Goal: Task Accomplishment & Management: Complete application form

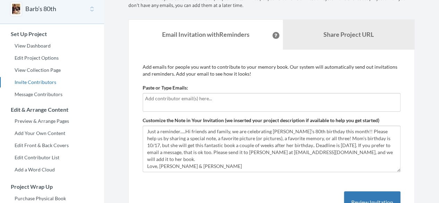
scroll to position [35, 0]
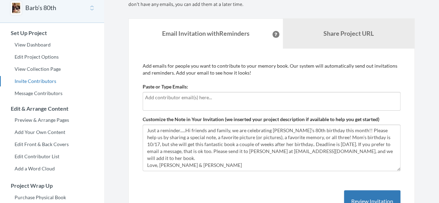
click at [212, 96] on input "text" at bounding box center [271, 98] width 253 height 8
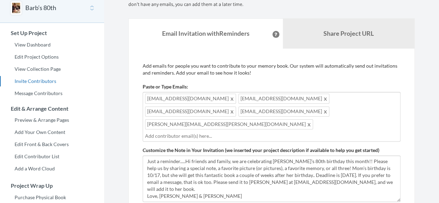
click at [167, 97] on span "[EMAIL_ADDRESS][DOMAIN_NAME]" at bounding box center [190, 99] width 91 height 10
click at [278, 132] on input "text" at bounding box center [271, 136] width 253 height 8
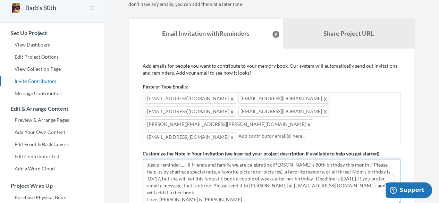
drag, startPoint x: 185, startPoint y: 148, endPoint x: 145, endPoint y: 148, distance: 40.3
click at [145, 159] on textarea "Just a reminder.....Hi friends and family, we are celebrating [PERSON_NAME]’s 8…" at bounding box center [272, 182] width 258 height 47
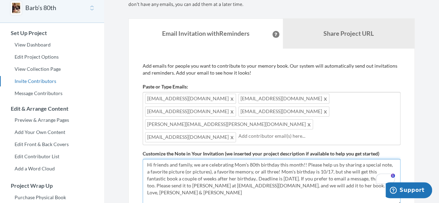
click at [314, 159] on textarea "Just a reminder.....Hi friends and family, we are celebrating [PERSON_NAME]’s 8…" at bounding box center [272, 182] width 258 height 47
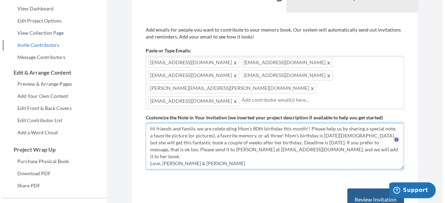
scroll to position [104, 0]
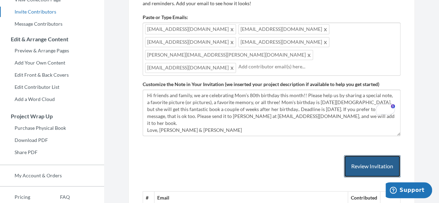
click at [366, 155] on button "Review Invitation" at bounding box center [372, 166] width 57 height 23
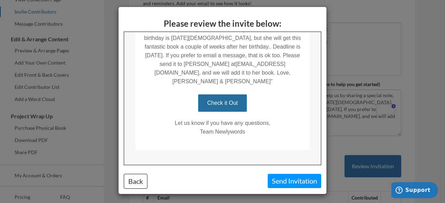
scroll to position [5, 0]
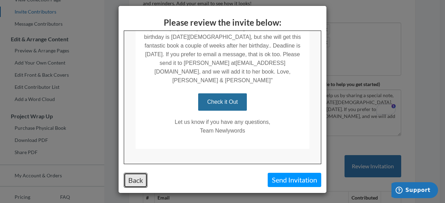
click at [127, 181] on button "Back" at bounding box center [136, 180] width 24 height 15
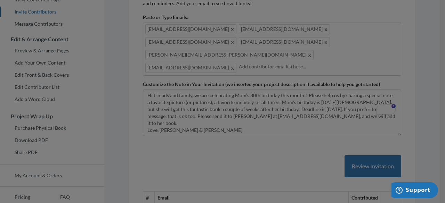
scroll to position [0, 0]
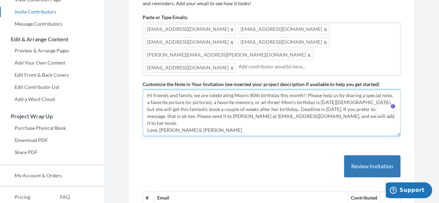
click at [256, 92] on textarea "Just a reminder.....Hi friends and family, we are celebrating [PERSON_NAME]’s 8…" at bounding box center [272, 113] width 258 height 47
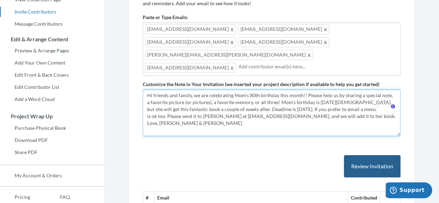
type textarea "Hi friends and family, we are celebrating Mom’s 80th birthday this month!! Plea…"
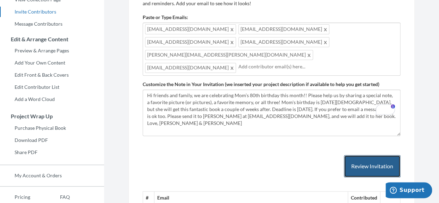
click at [370, 155] on button "Review Invitation" at bounding box center [372, 166] width 57 height 23
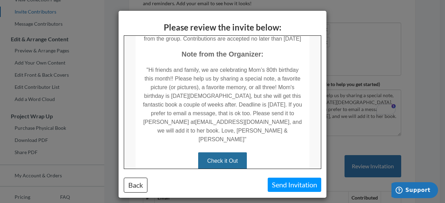
scroll to position [174, 0]
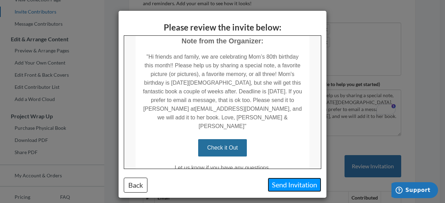
click at [290, 184] on button "Send Invitation" at bounding box center [295, 185] width 54 height 14
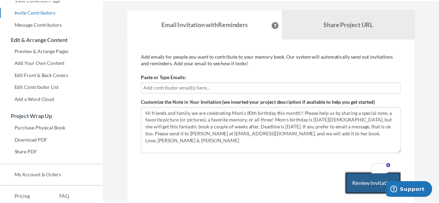
scroll to position [0, 0]
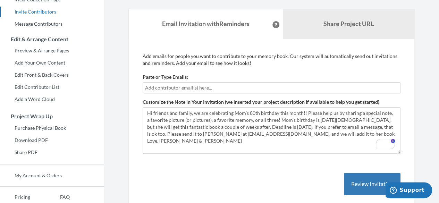
click at [178, 88] on input "text" at bounding box center [271, 88] width 253 height 8
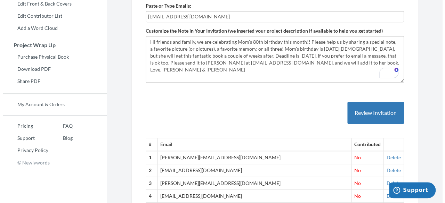
scroll to position [208, 0]
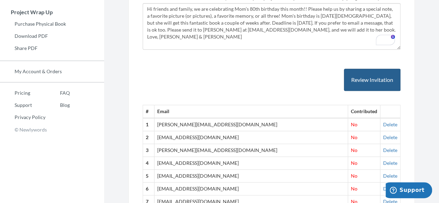
type input "[EMAIL_ADDRESS][DOMAIN_NAME]"
click at [379, 82] on button "Review Invitation" at bounding box center [372, 80] width 57 height 23
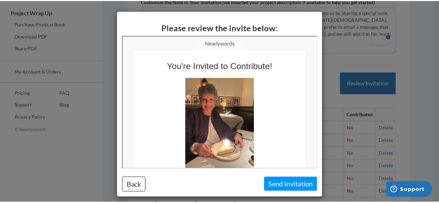
scroll to position [0, 0]
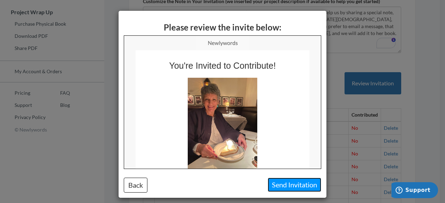
click at [281, 187] on button "Send Invitation" at bounding box center [295, 185] width 54 height 14
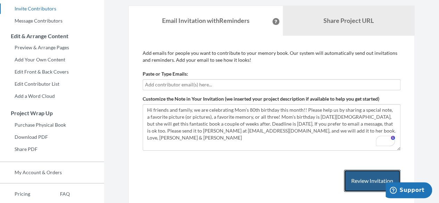
scroll to position [104, 0]
